Goal: Navigation & Orientation: Find specific page/section

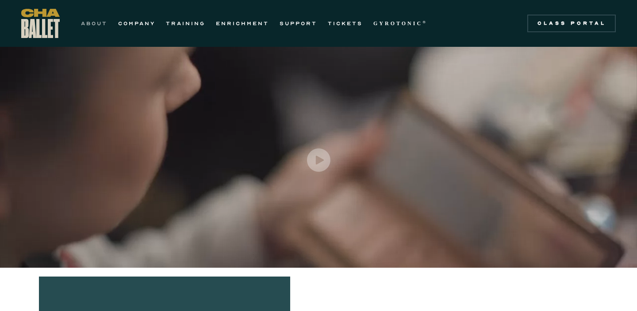
click at [102, 22] on link "ABOUT" at bounding box center [94, 23] width 27 height 11
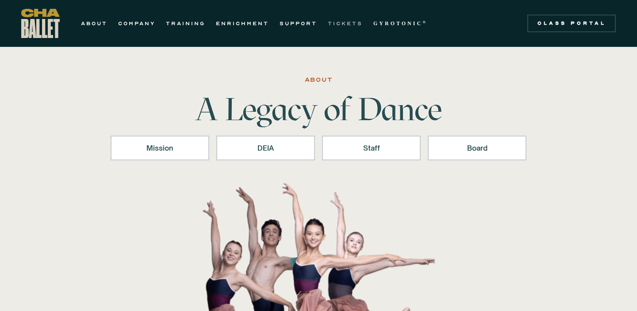
click at [340, 23] on link "TICKETS" at bounding box center [345, 23] width 35 height 11
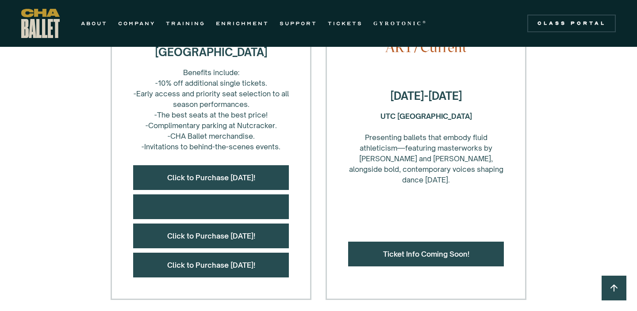
scroll to position [405, 0]
